Goal: Information Seeking & Learning: Learn about a topic

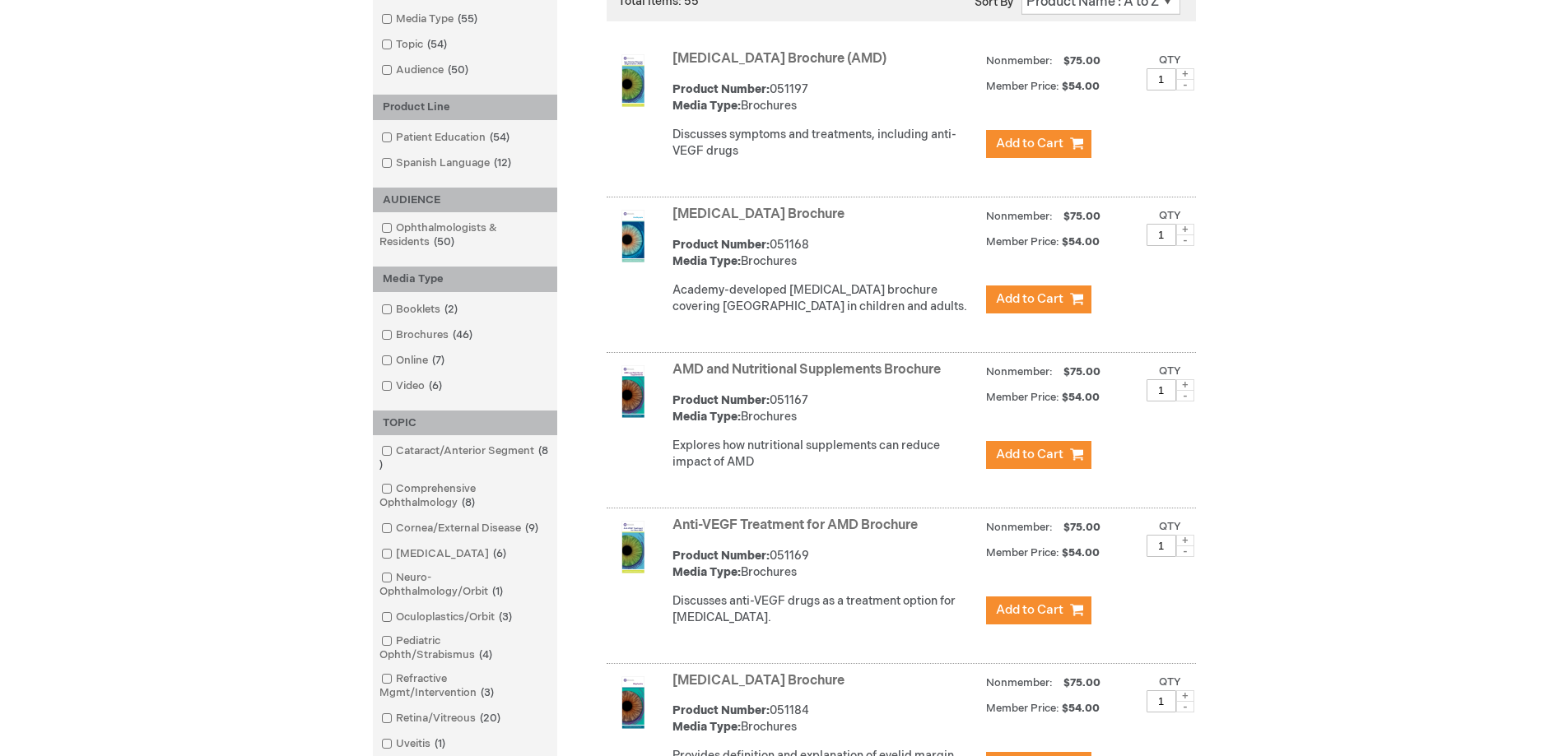
scroll to position [412, 0]
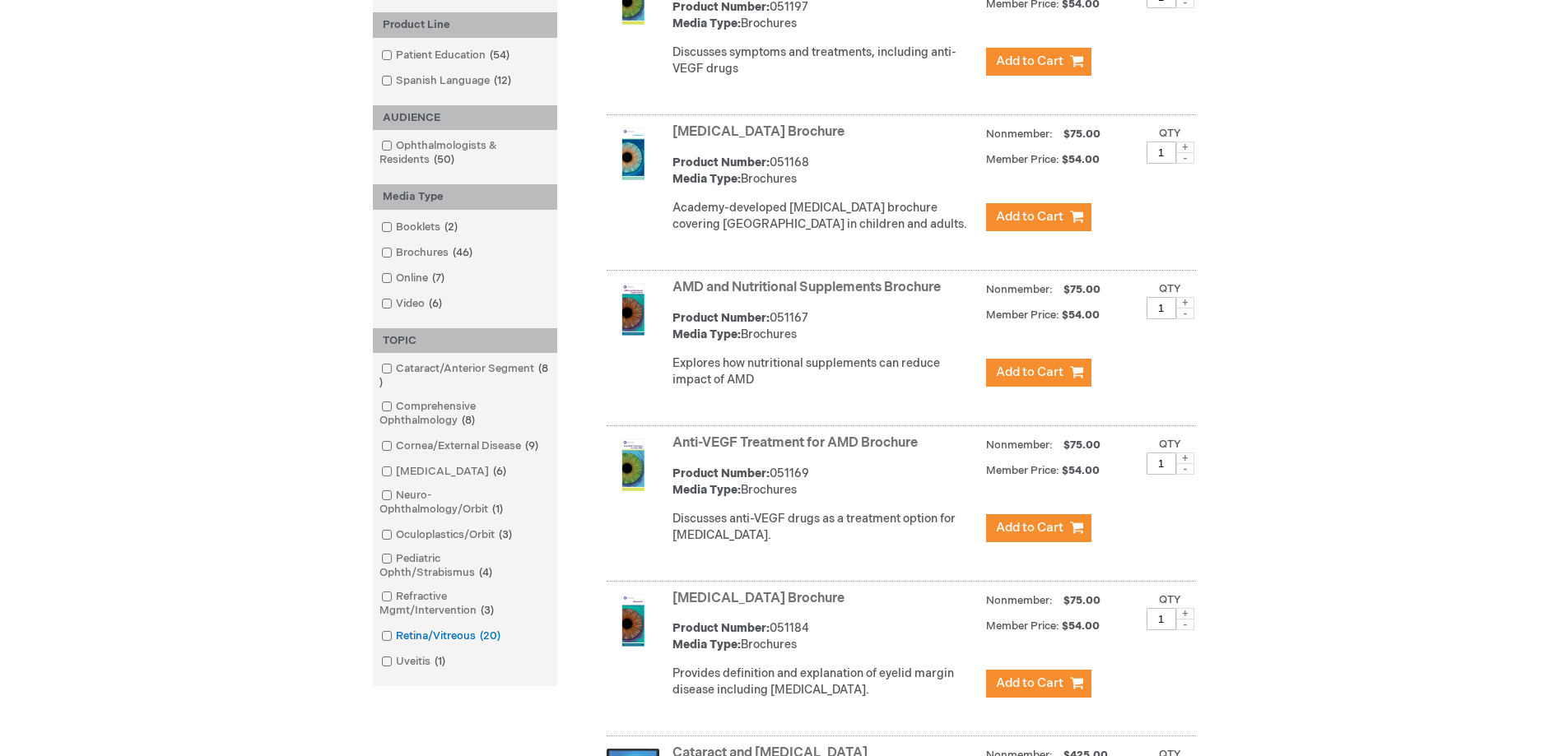
click at [396, 636] on span at bounding box center [396, 636] width 0 height 14
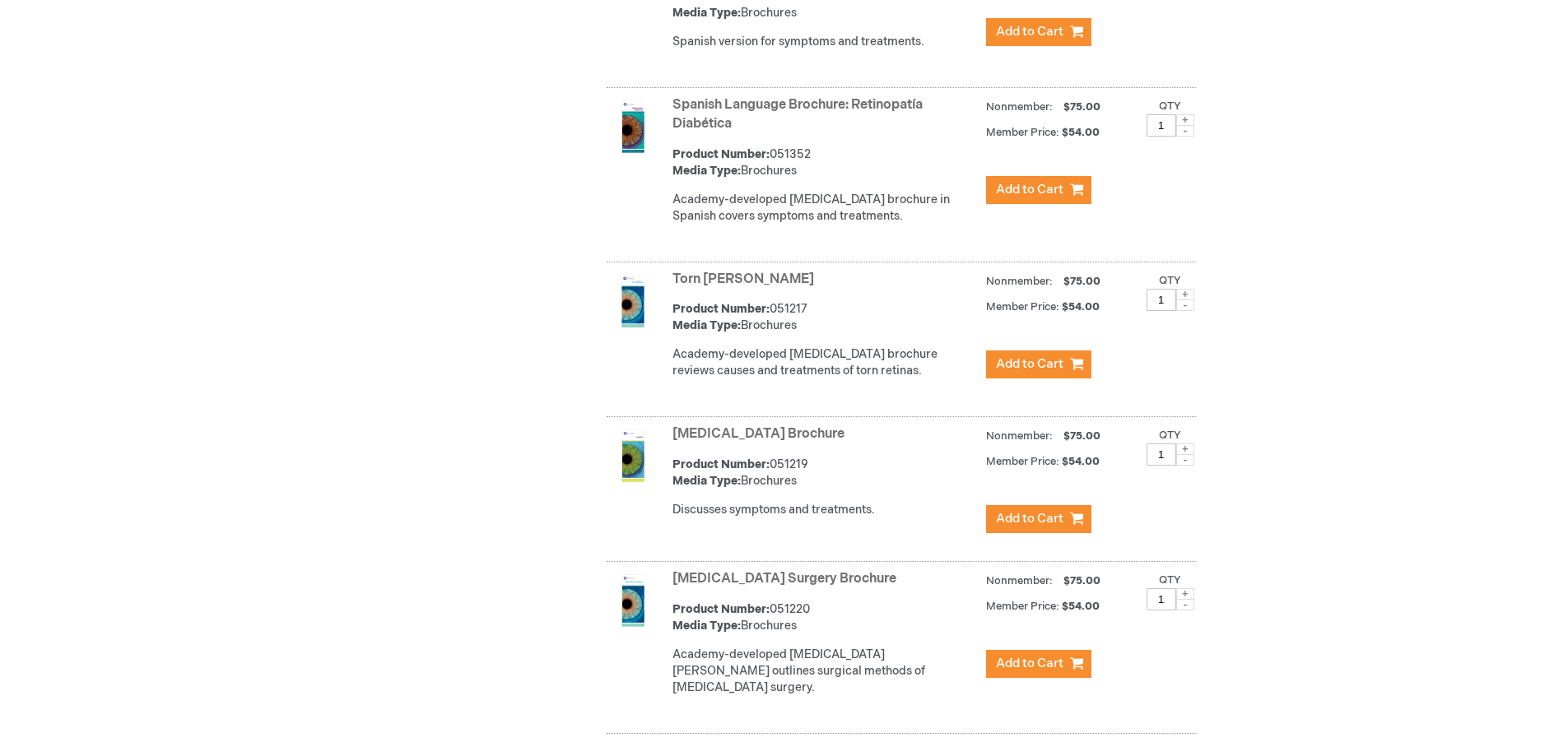
scroll to position [2881, 0]
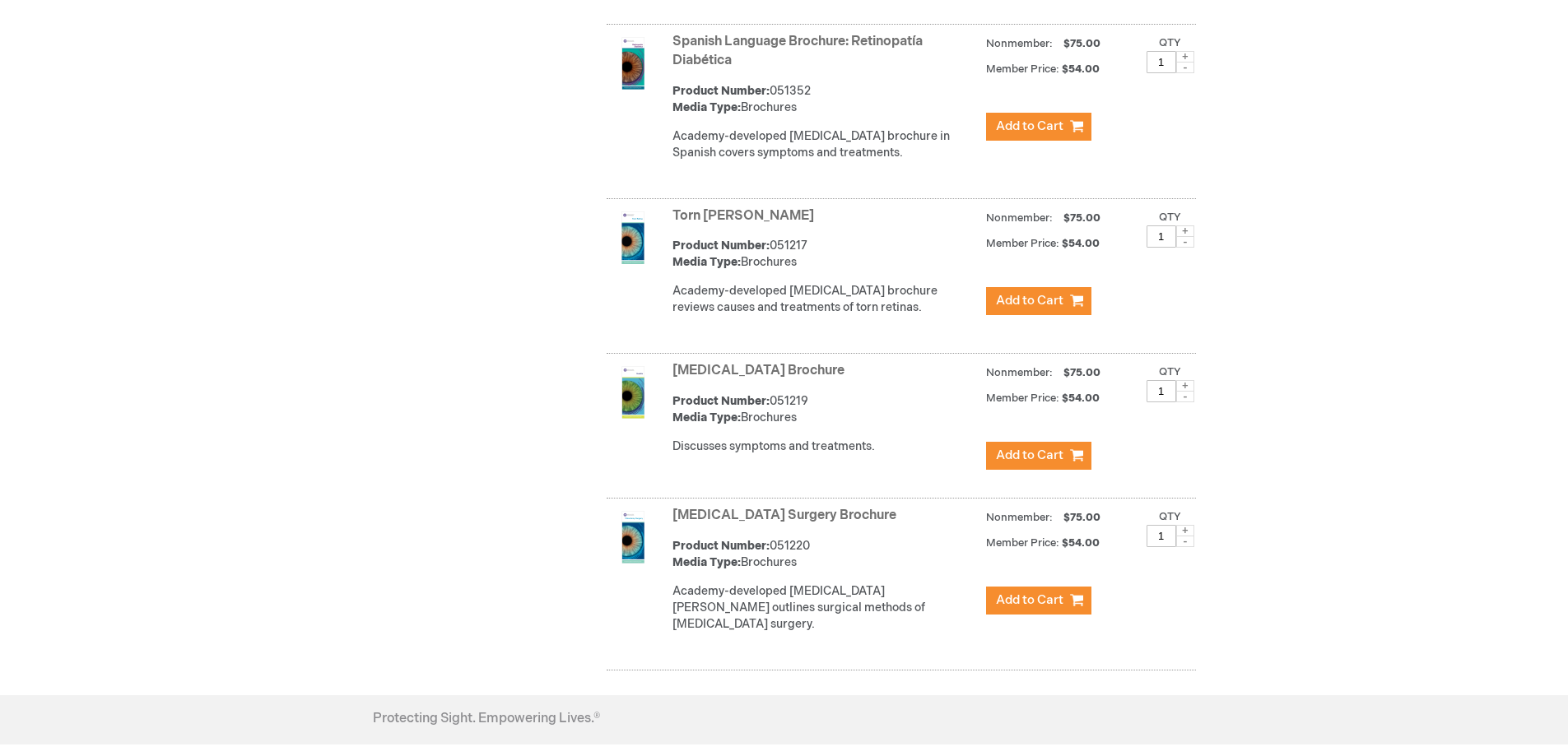
click at [851, 524] on link "Vitrectomy Surgery Brochure" at bounding box center [784, 515] width 224 height 15
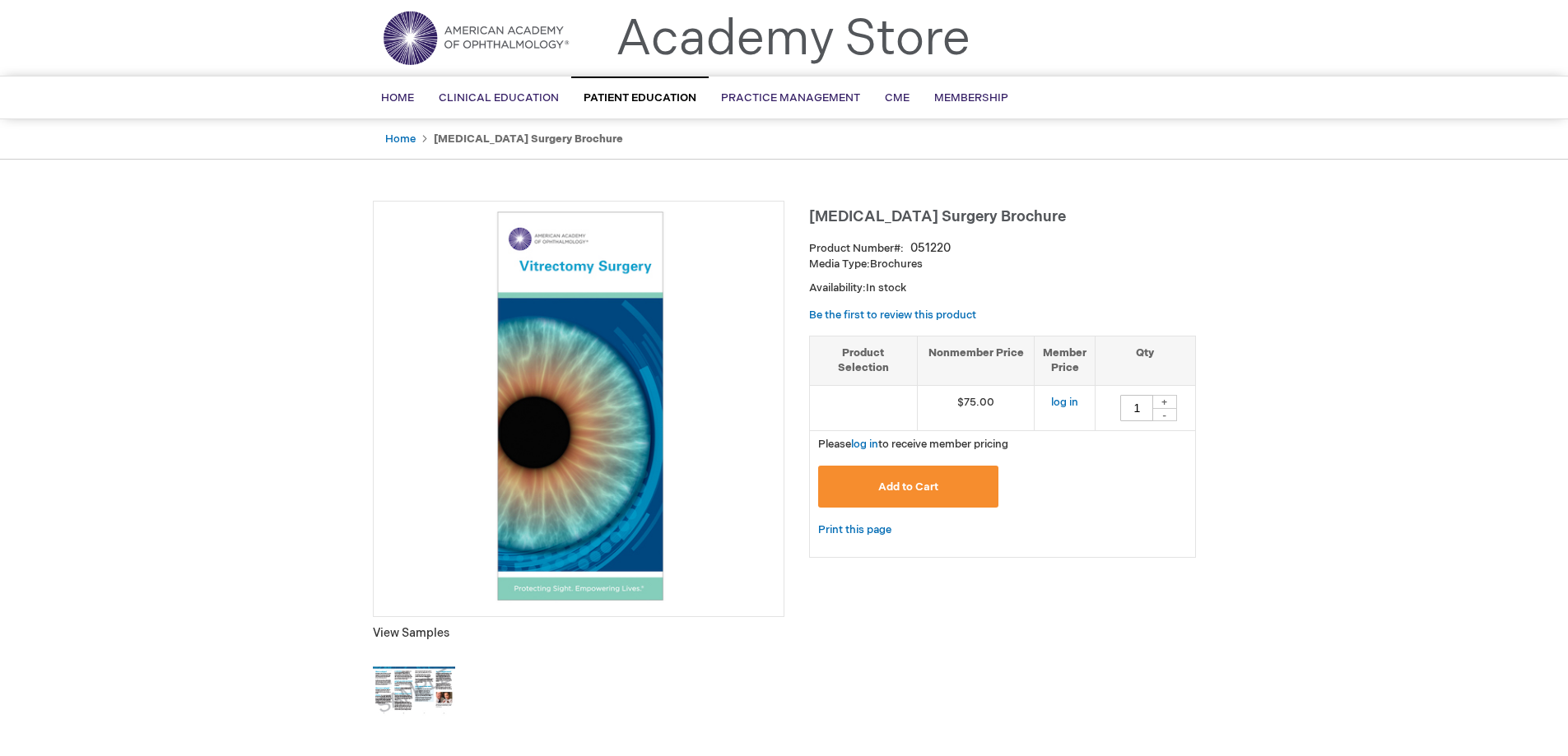
scroll to position [82, 0]
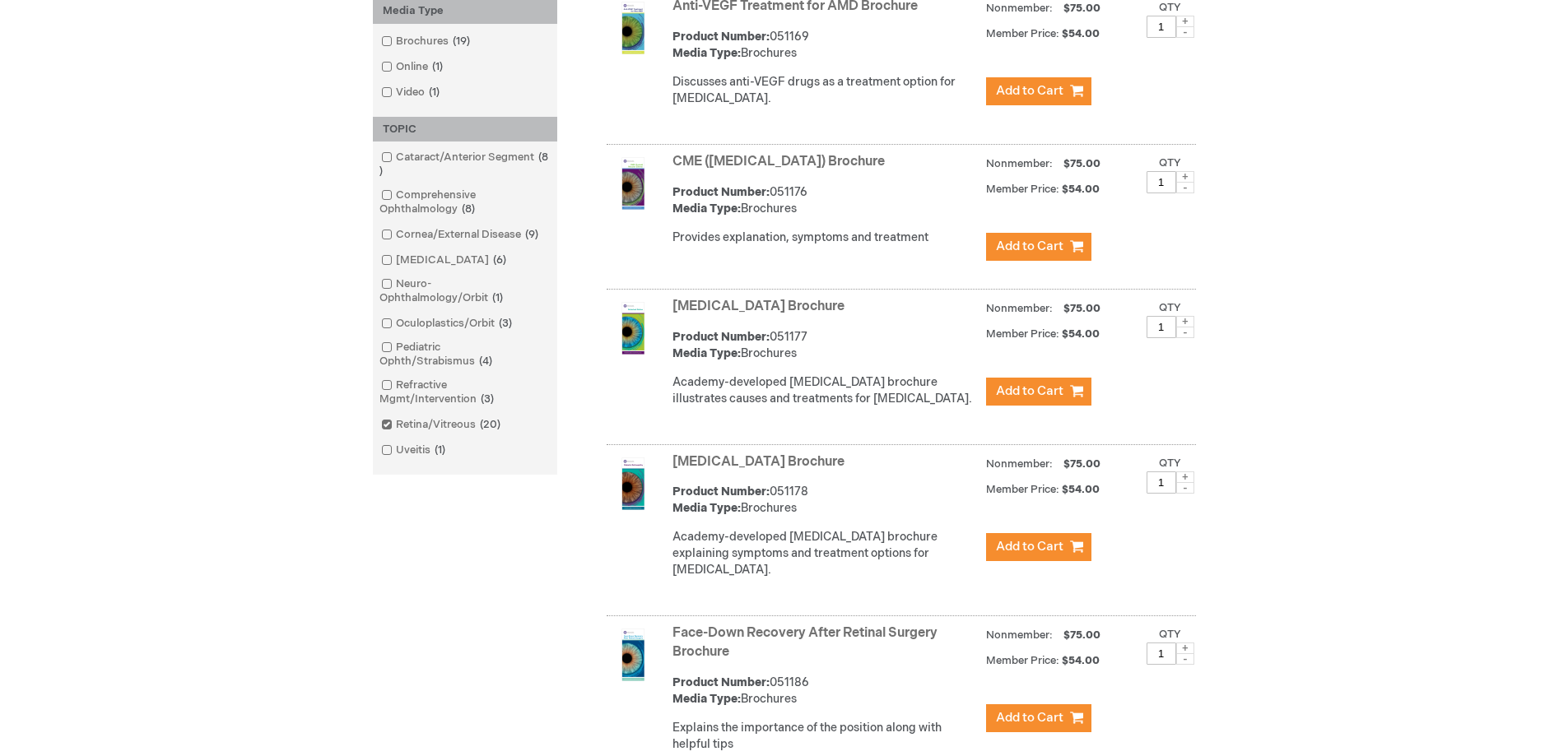
scroll to position [681, 0]
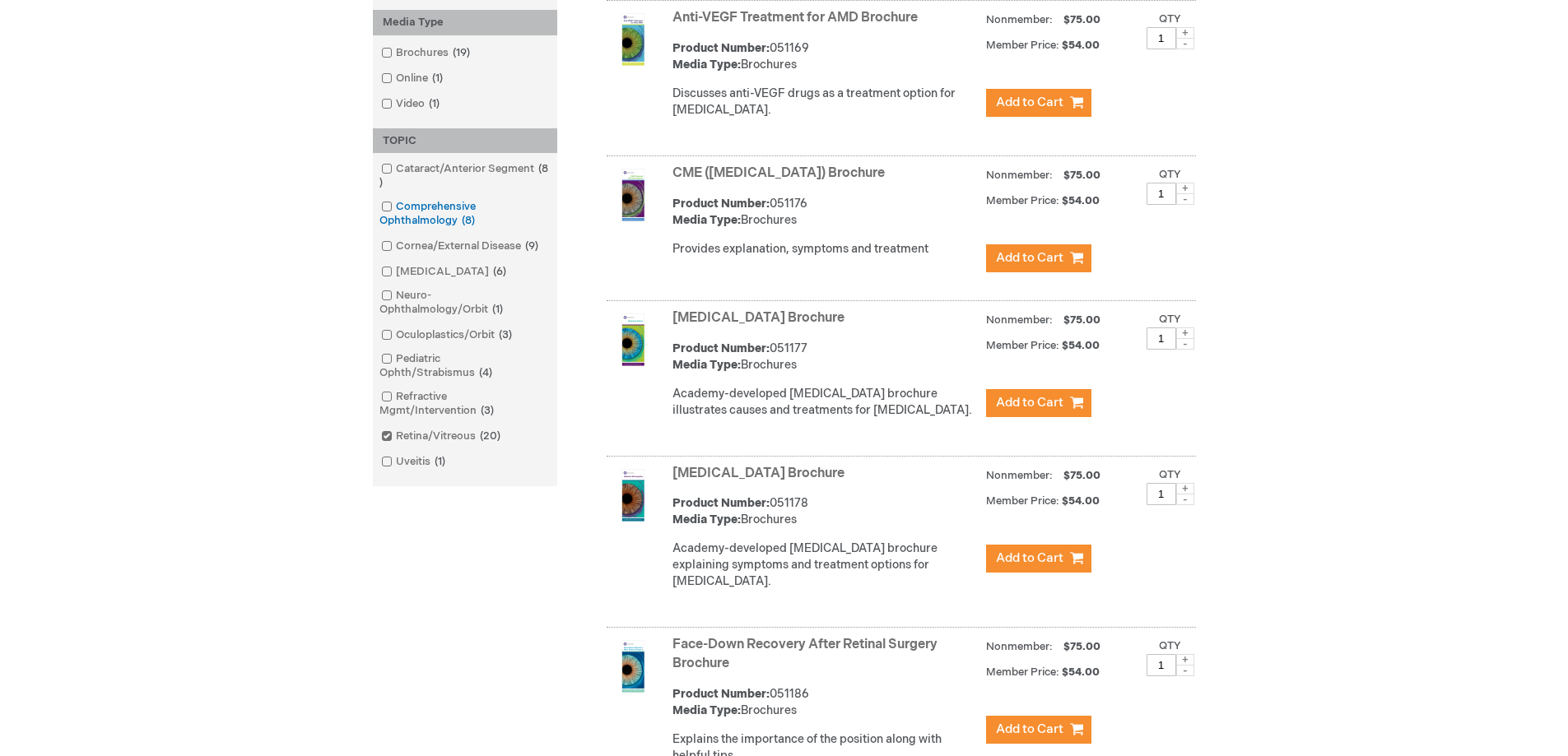
click at [396, 207] on span at bounding box center [396, 207] width 0 height 14
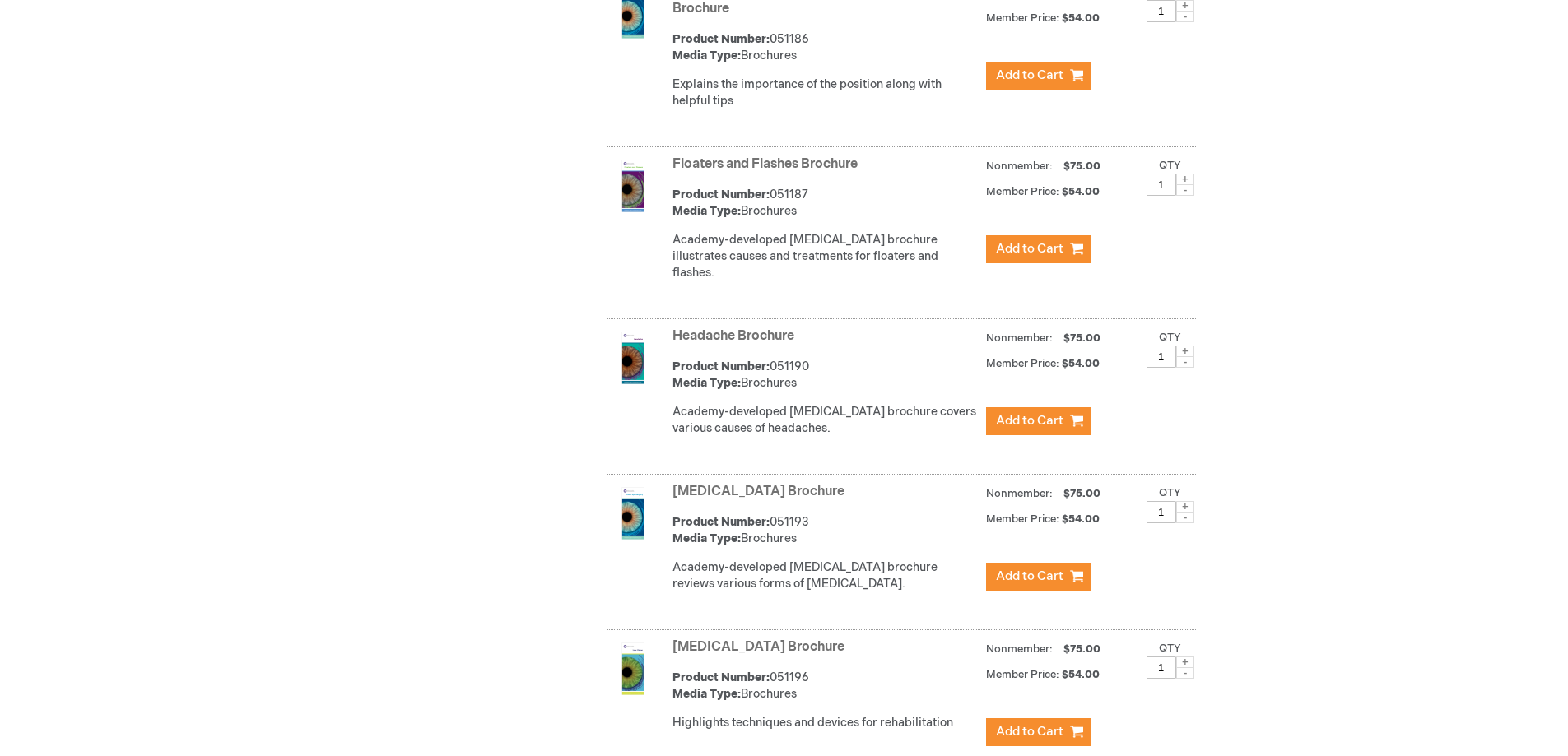
scroll to position [1998, 0]
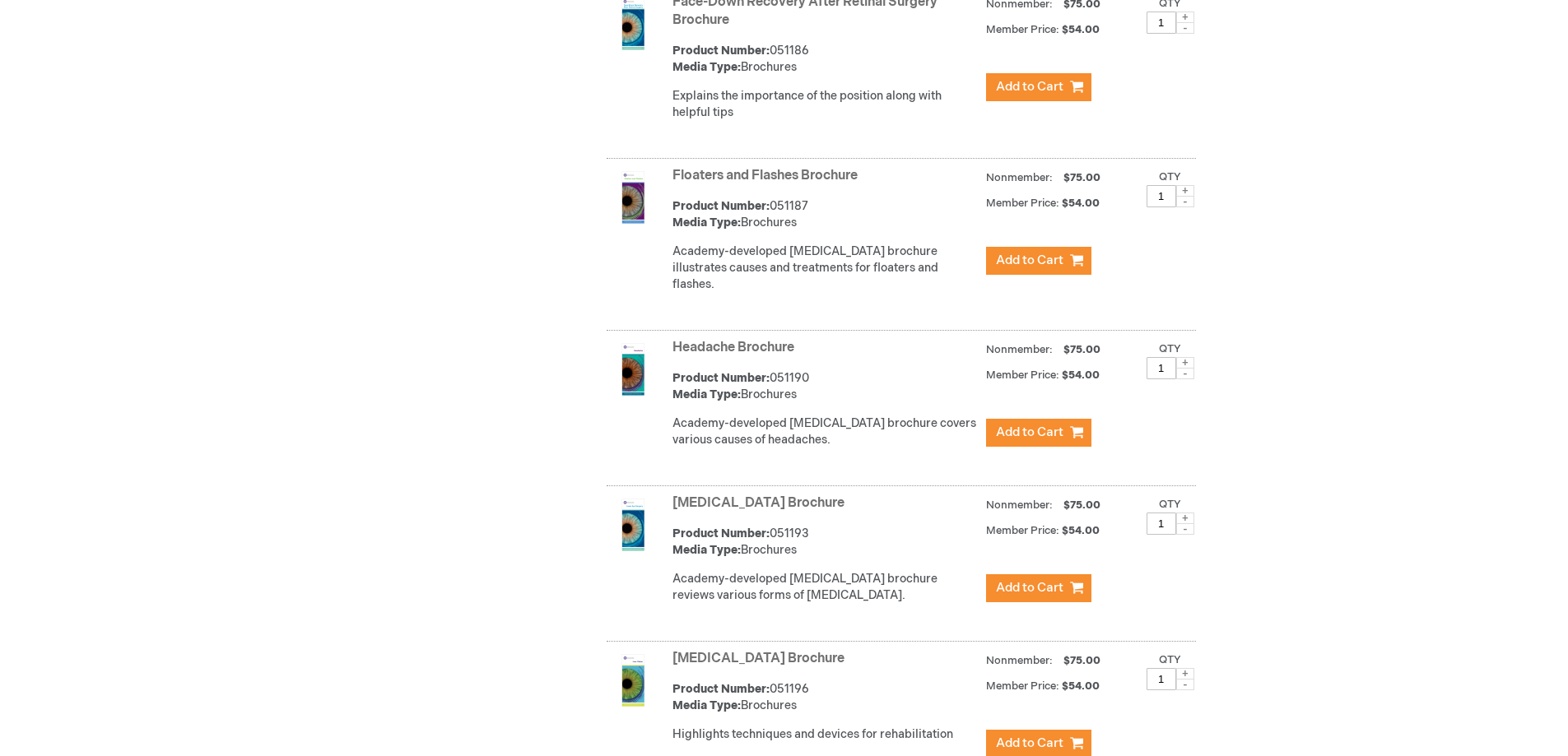
click at [800, 181] on link "Floaters and Flashes Brochure" at bounding box center [764, 176] width 185 height 15
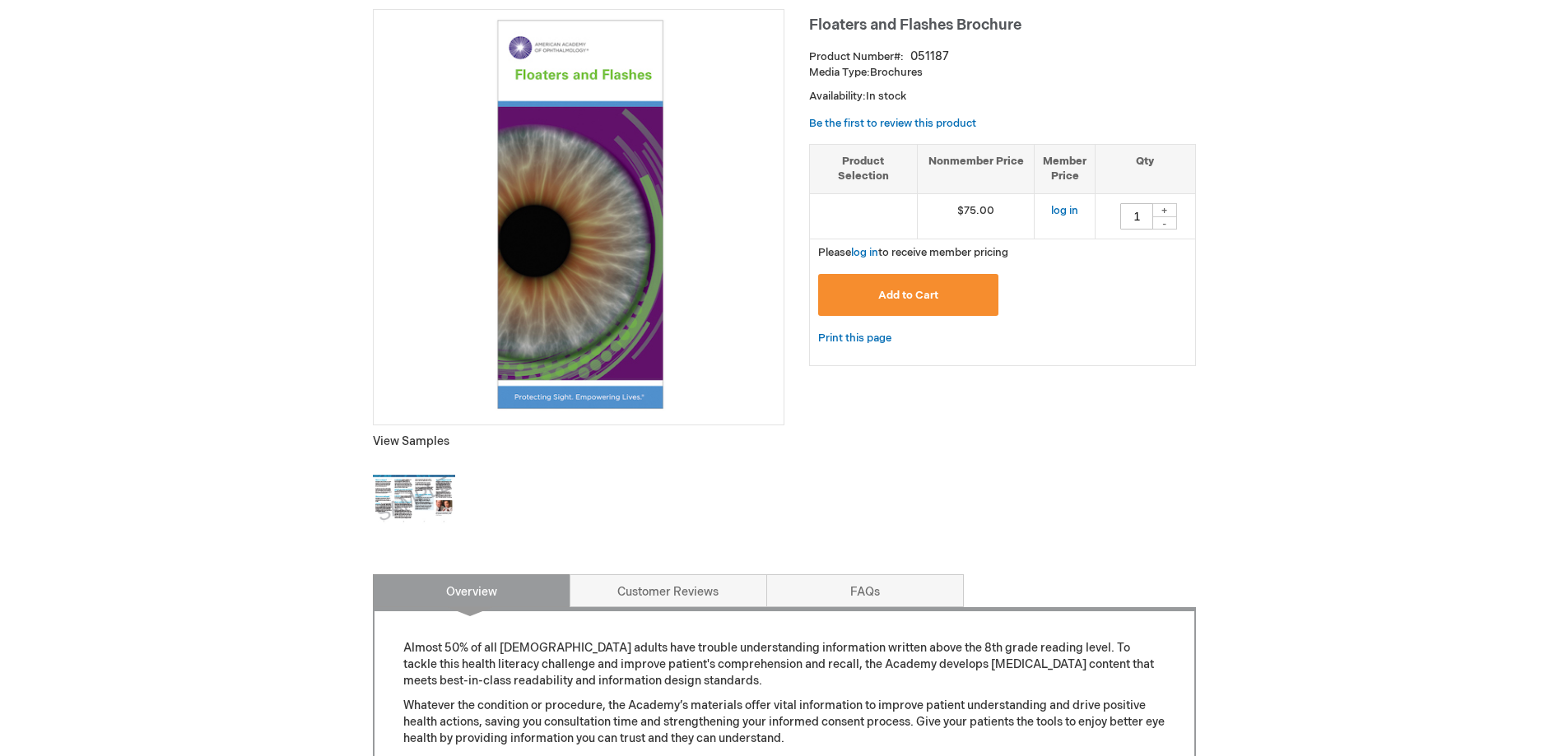
scroll to position [247, 0]
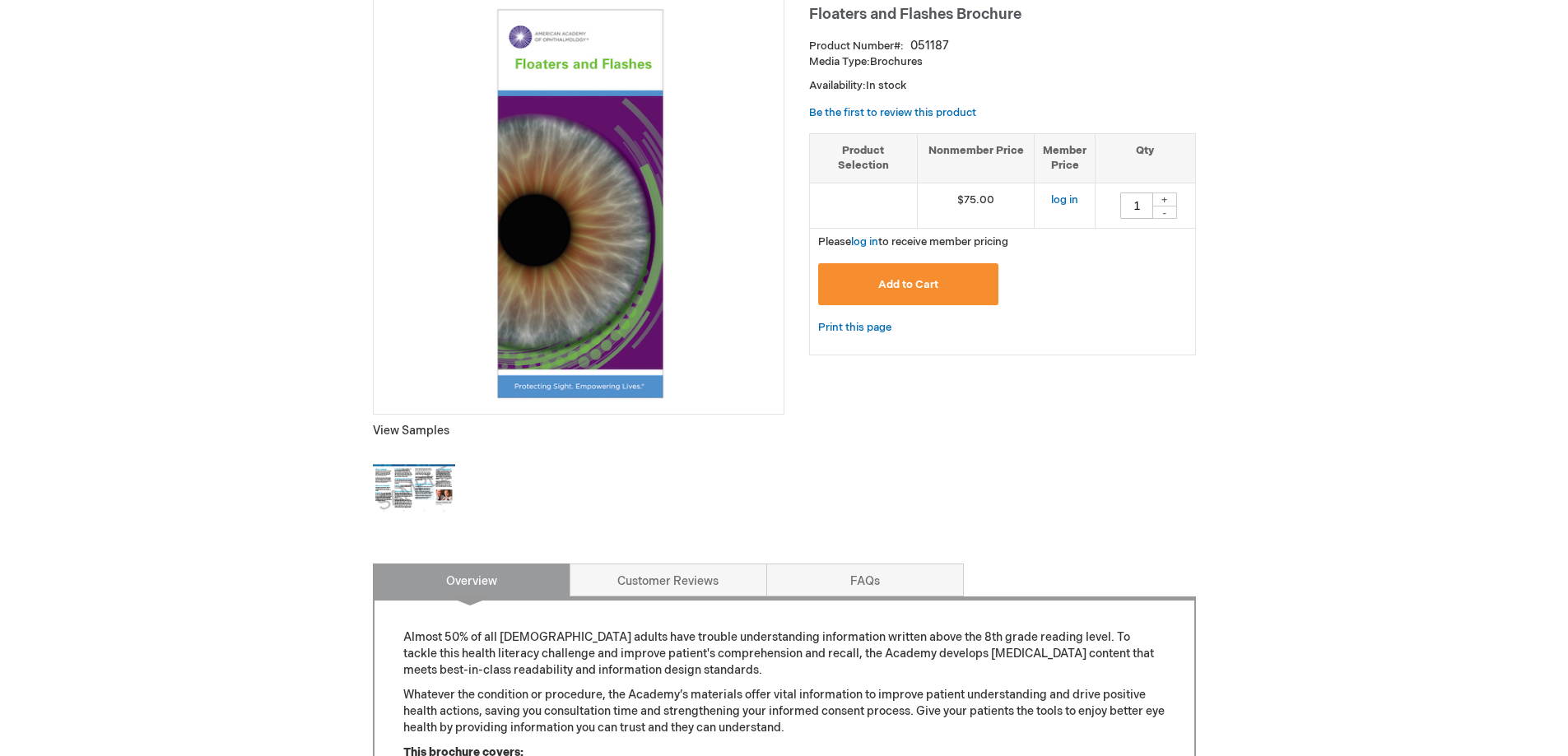
click at [400, 479] on img at bounding box center [413, 489] width 82 height 82
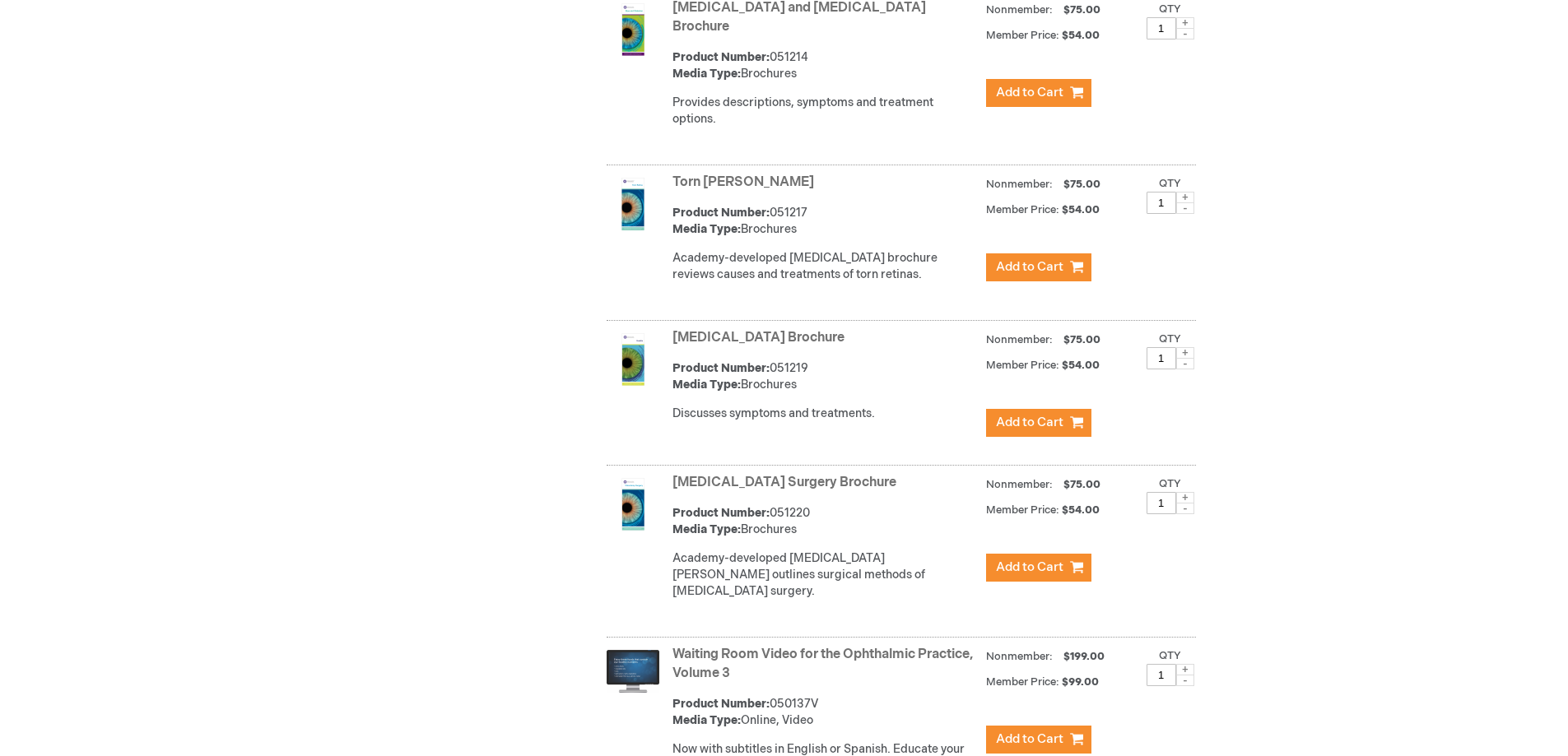
scroll to position [4148, 0]
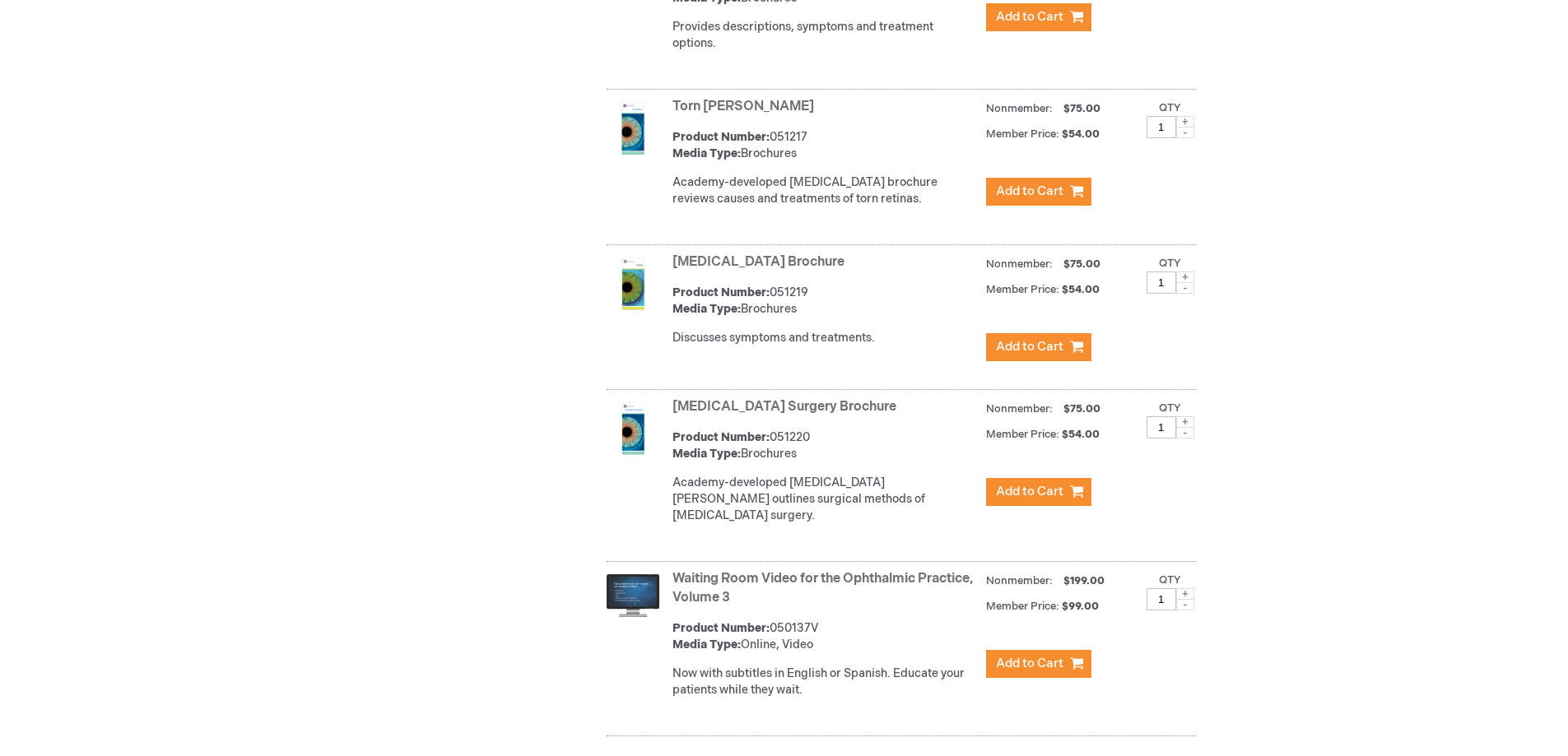
click at [731, 399] on link "Vitrectomy Surgery Brochure" at bounding box center [784, 406] width 224 height 15
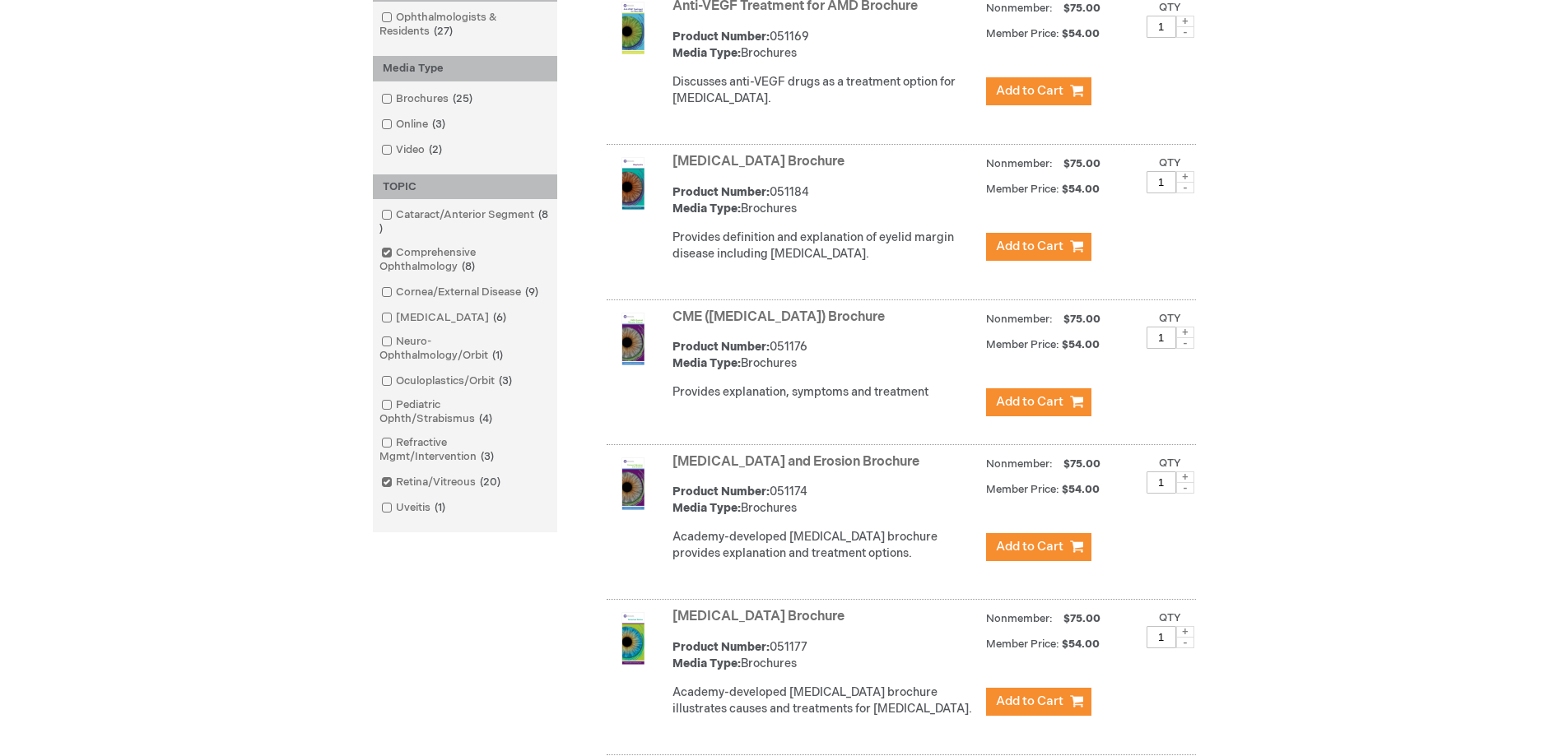
scroll to position [362, 0]
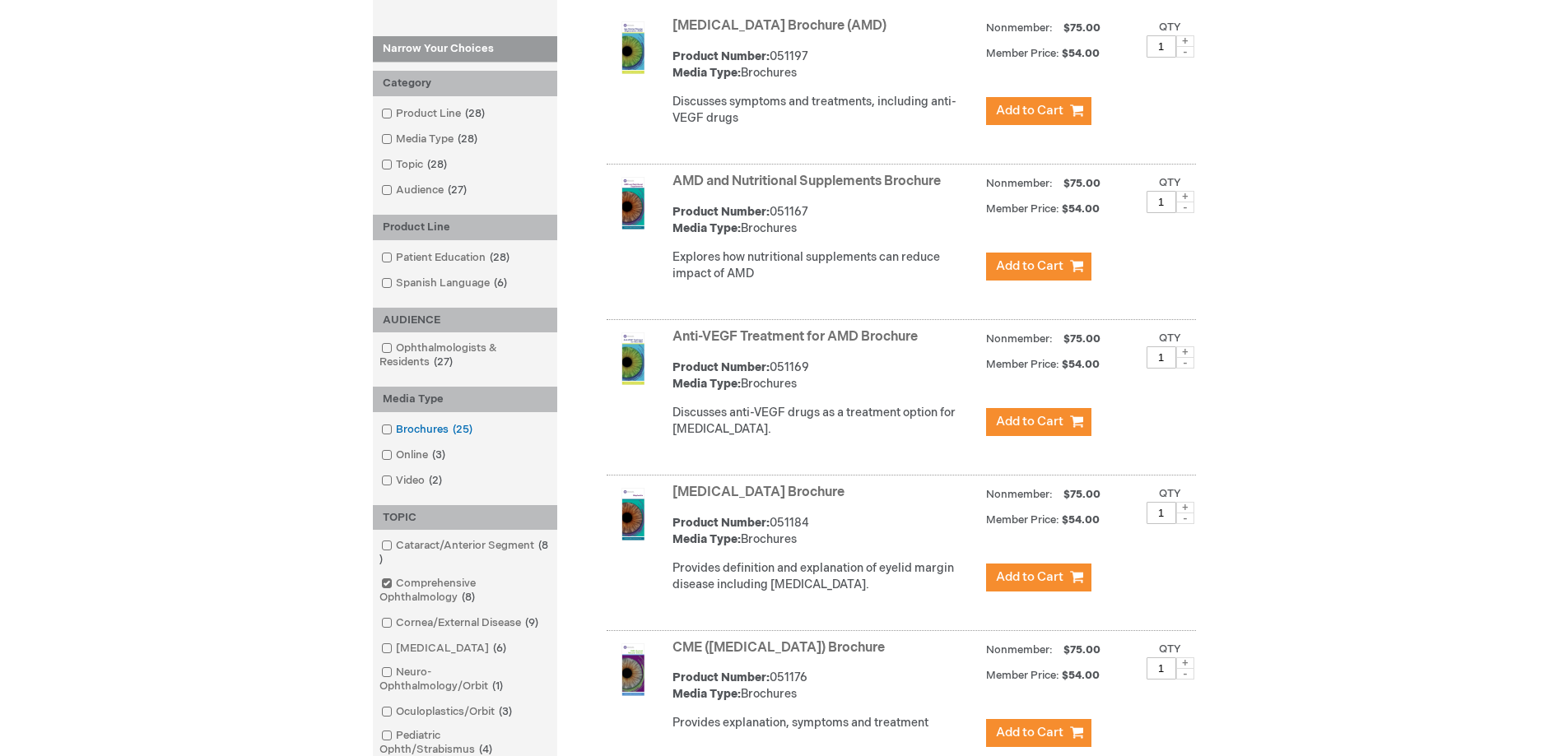
click at [395, 426] on link "Brochures 25 items" at bounding box center [428, 430] width 102 height 15
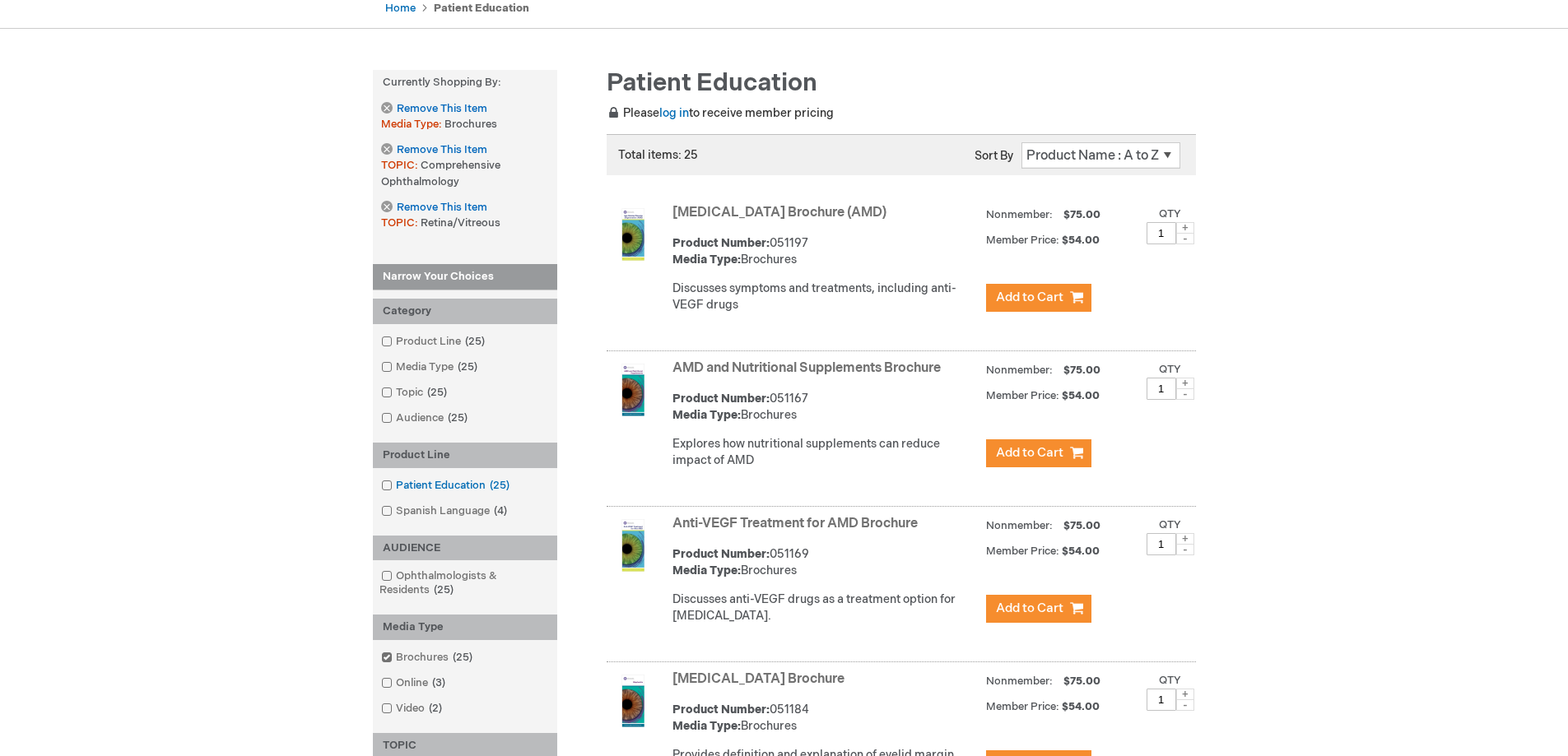
click at [396, 485] on span at bounding box center [396, 486] width 0 height 14
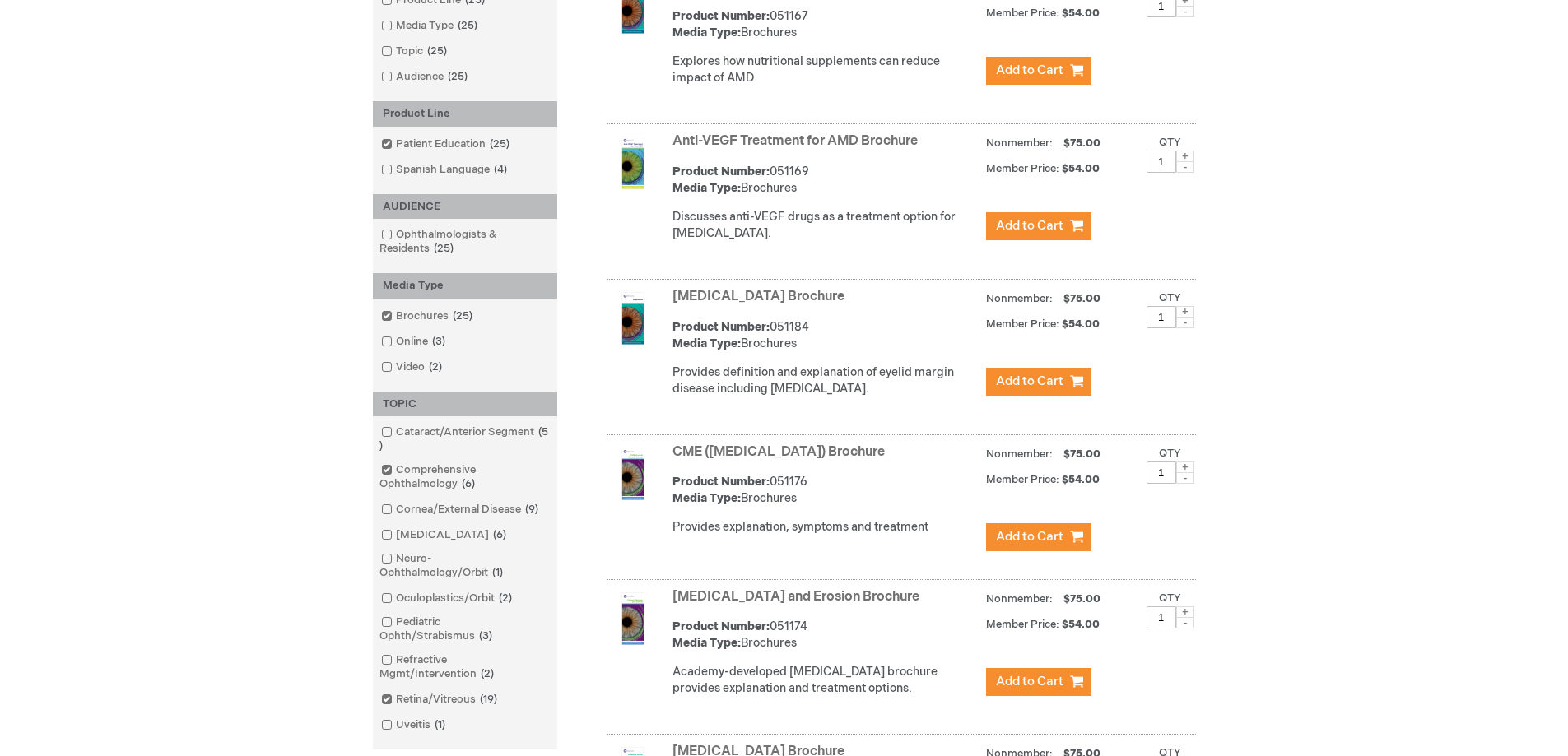
scroll to position [576, 0]
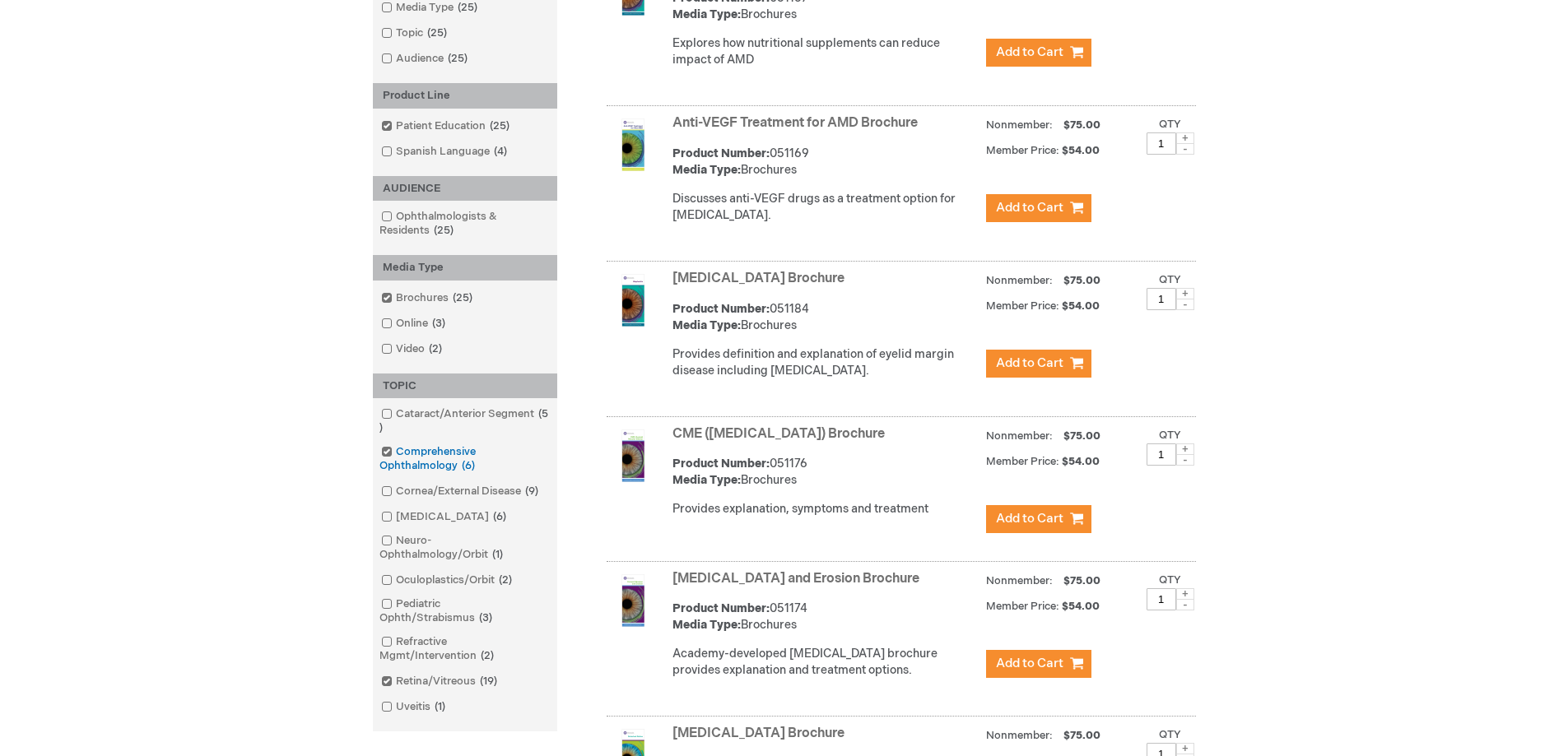
click at [381, 447] on input "checkbox" at bounding box center [379, 450] width 11 height 11
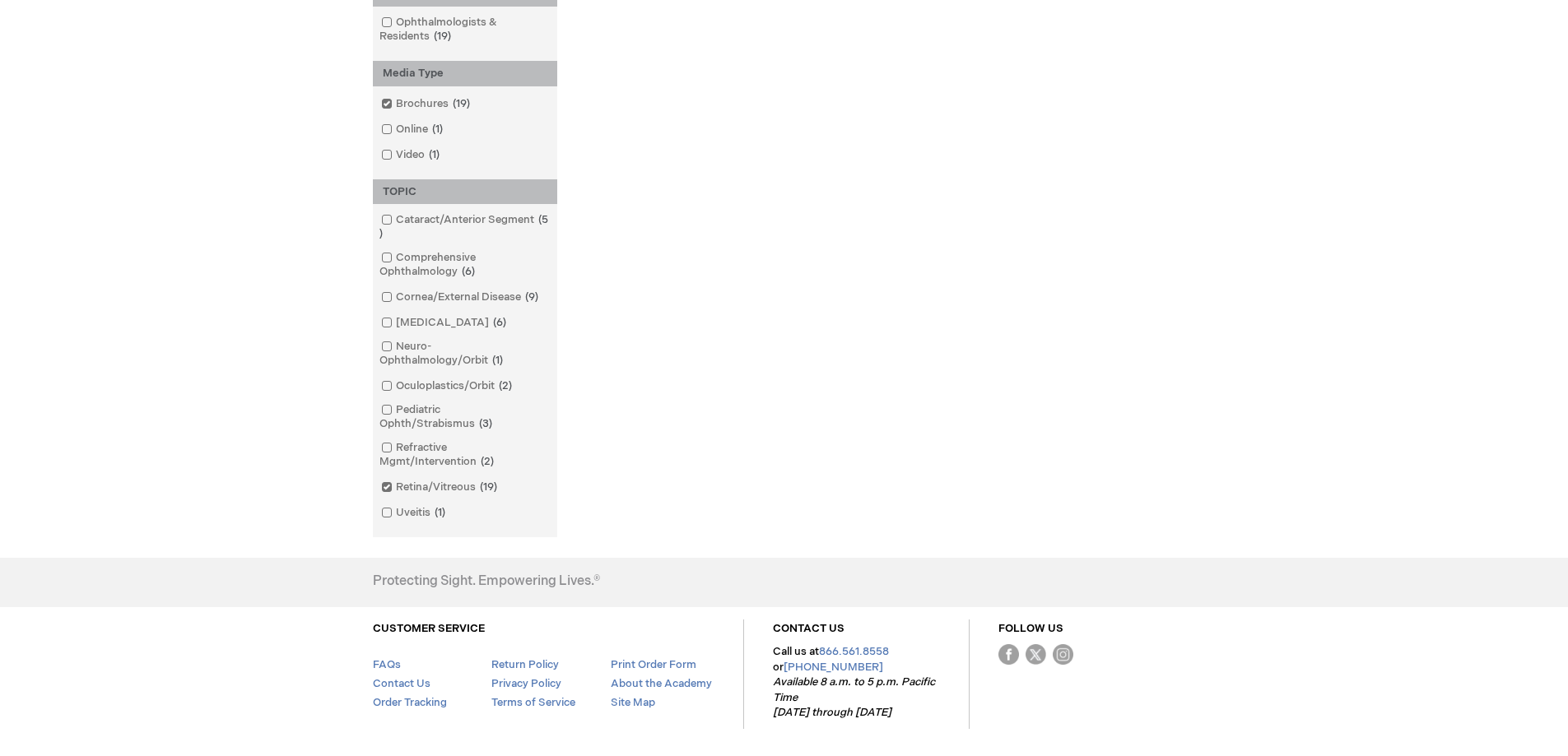
scroll to position [741, 0]
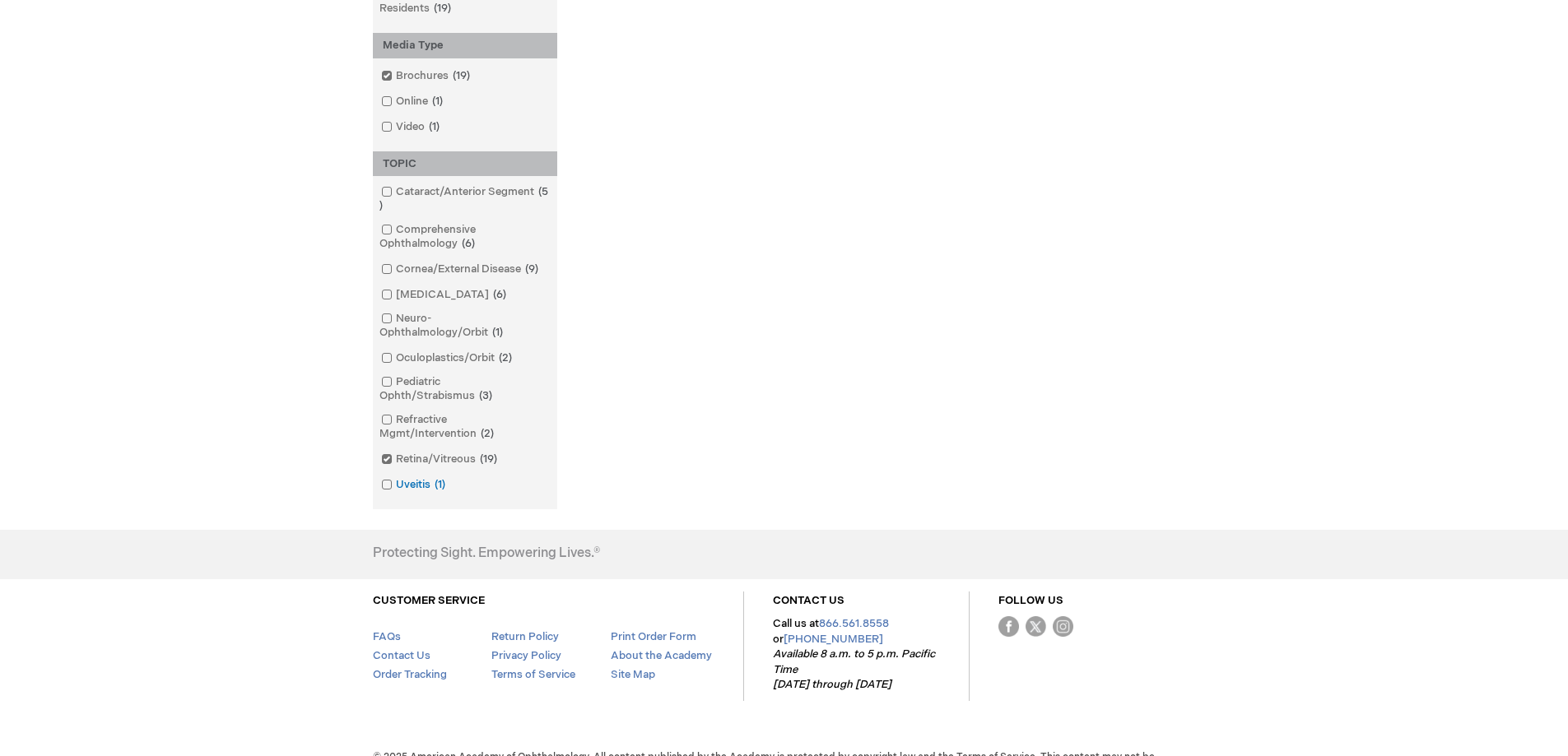
click at [396, 481] on span at bounding box center [396, 485] width 0 height 14
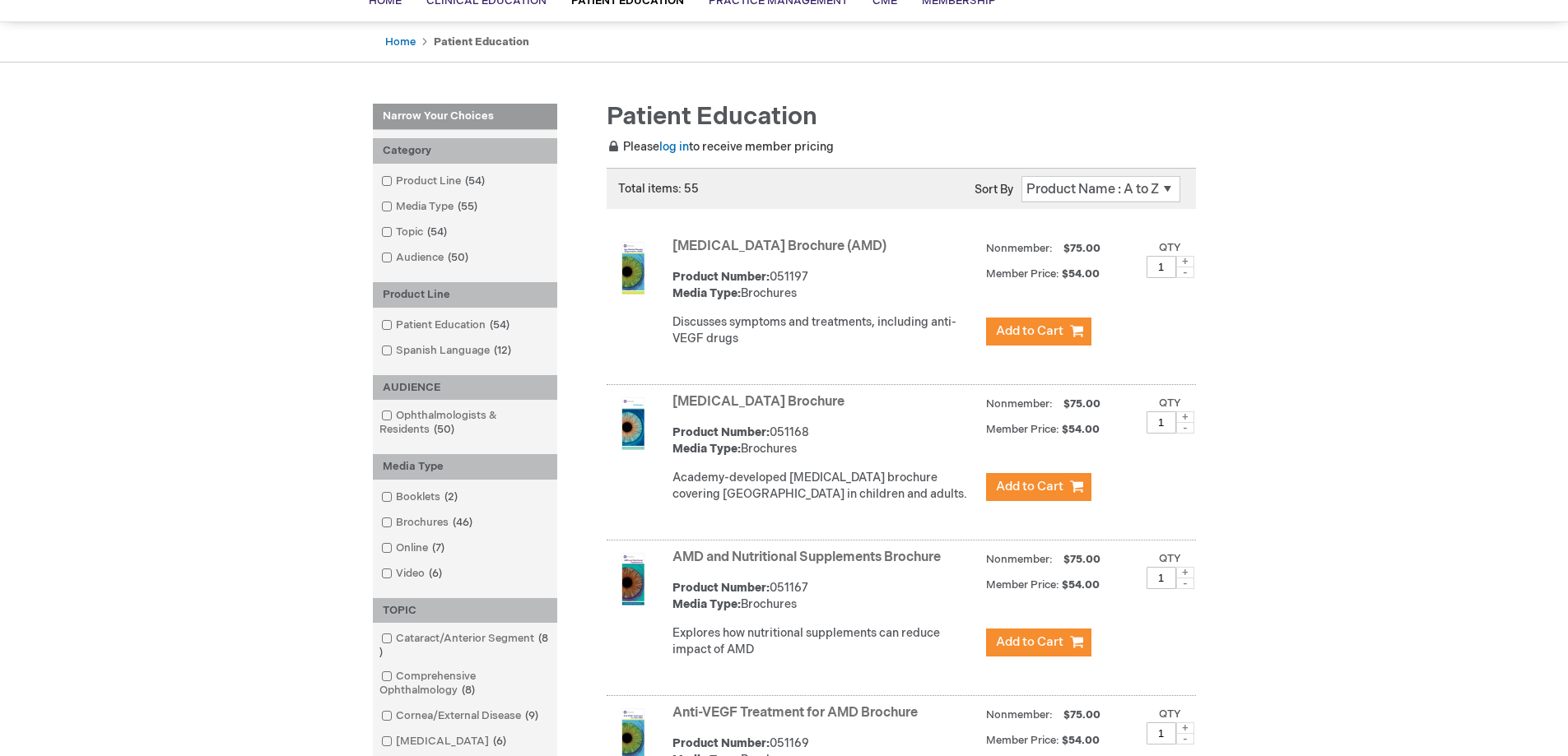
scroll to position [165, 0]
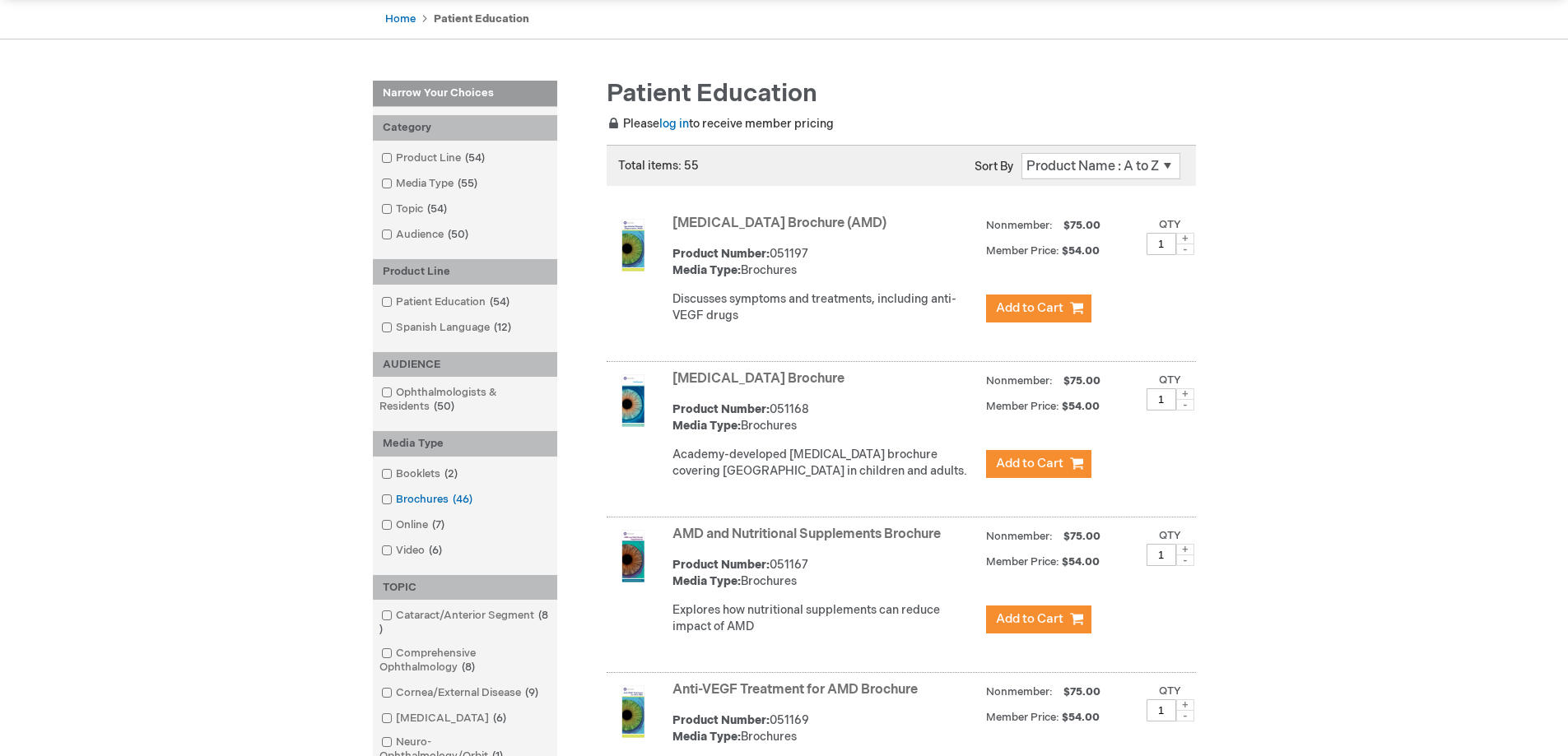
click at [396, 497] on span at bounding box center [396, 500] width 0 height 14
